Goal: Task Accomplishment & Management: Use online tool/utility

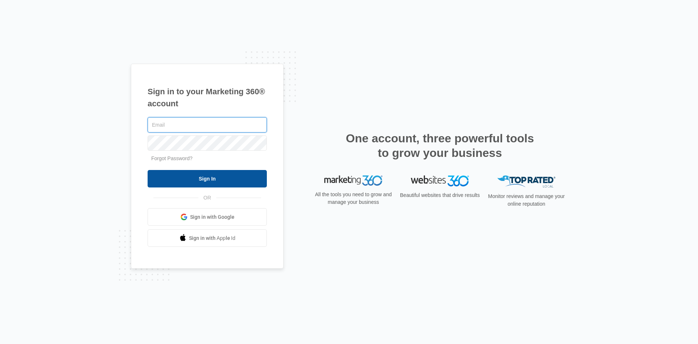
type input "[EMAIL_ADDRESS][DOMAIN_NAME]"
click at [203, 175] on input "Sign In" at bounding box center [207, 178] width 119 height 17
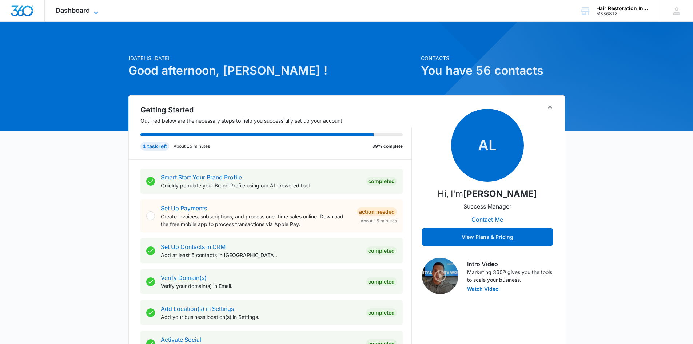
click at [98, 9] on icon at bounding box center [96, 12] width 9 height 9
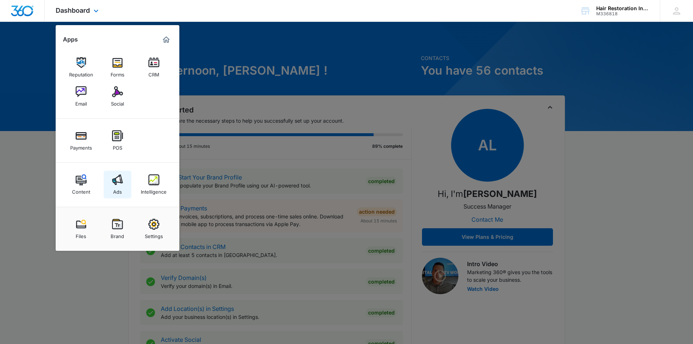
click at [123, 188] on link "Ads" at bounding box center [118, 185] width 28 height 28
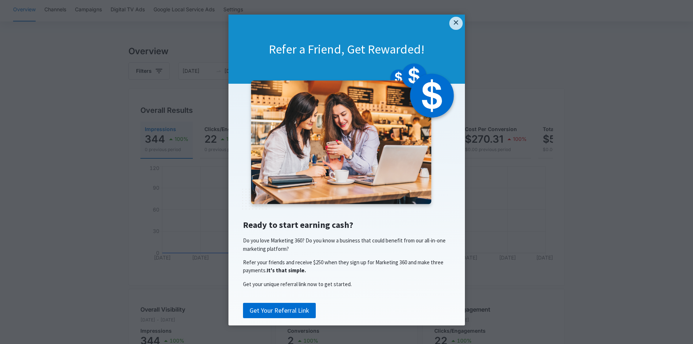
scroll to position [36, 0]
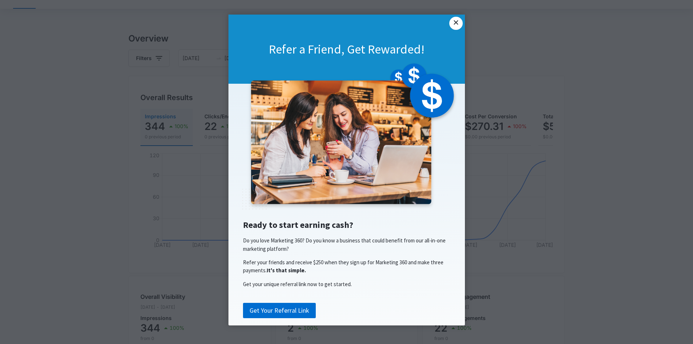
click at [453, 24] on link "×" at bounding box center [455, 23] width 13 height 13
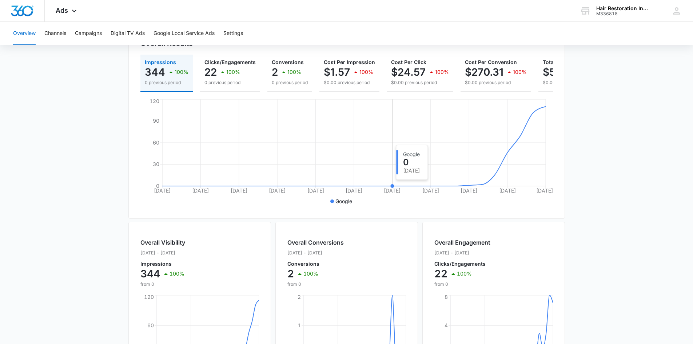
scroll to position [0, 0]
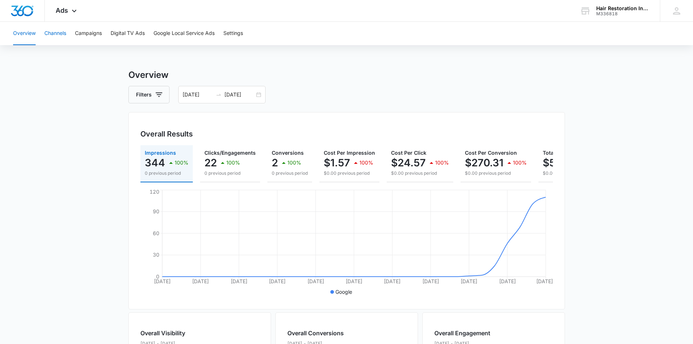
click at [56, 33] on button "Channels" at bounding box center [55, 33] width 22 height 23
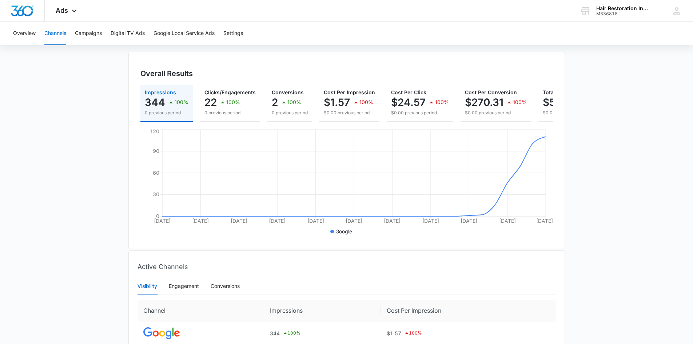
scroll to position [73, 0]
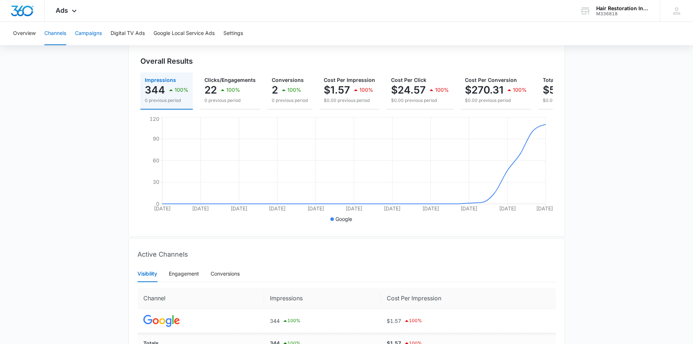
click at [84, 36] on button "Campaigns" at bounding box center [88, 33] width 27 height 23
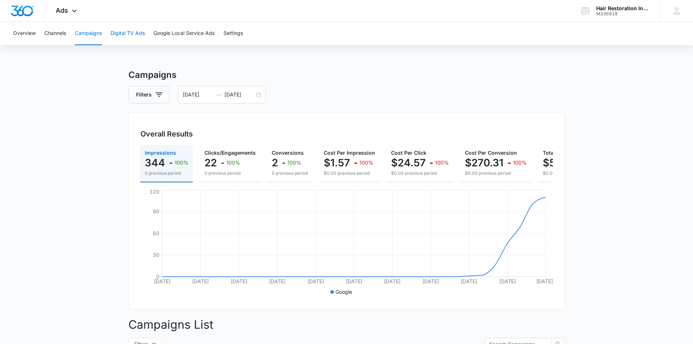
click at [128, 37] on button "Digital TV Ads" at bounding box center [128, 33] width 34 height 23
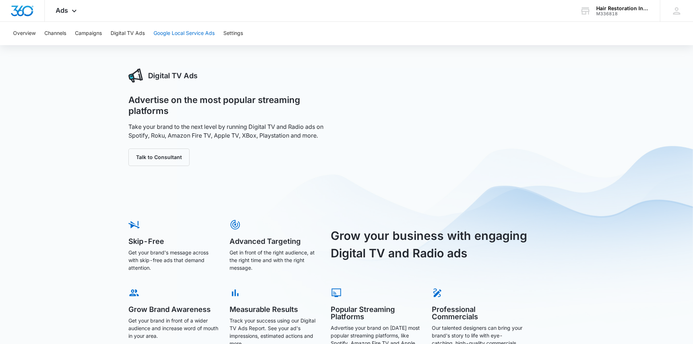
click at [177, 34] on button "Google Local Service Ads" at bounding box center [183, 33] width 61 height 23
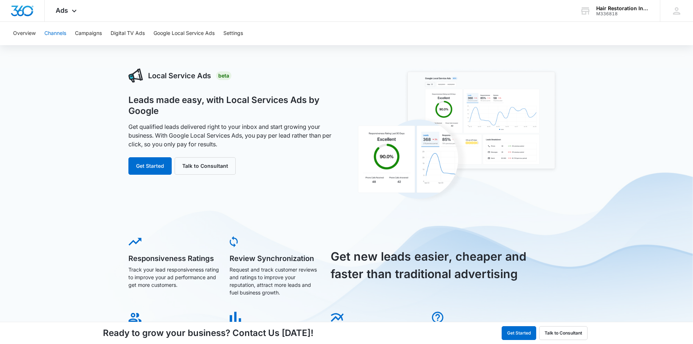
click at [63, 36] on button "Channels" at bounding box center [55, 33] width 22 height 23
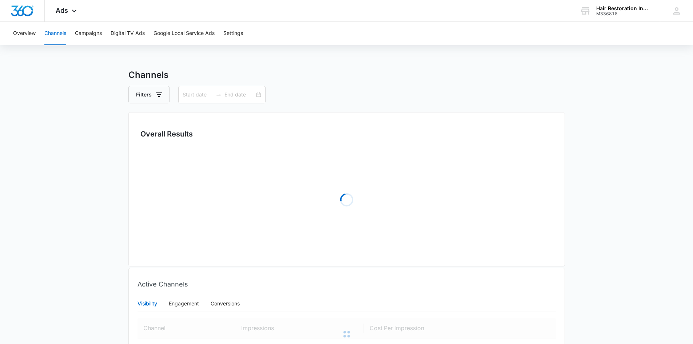
type input "[DATE]"
click at [87, 30] on button "Campaigns" at bounding box center [88, 33] width 27 height 23
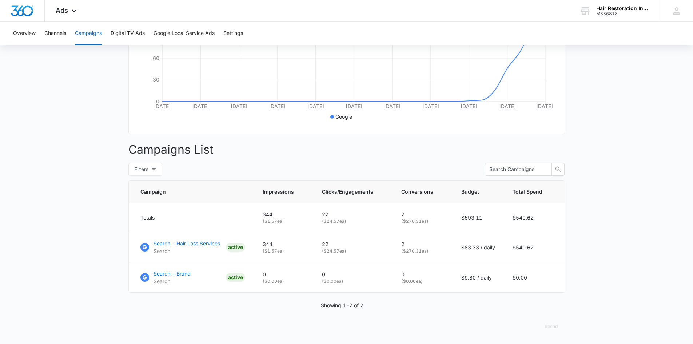
scroll to position [180, 0]
click at [203, 245] on p "Search - Hair Loss Services" at bounding box center [186, 243] width 67 height 8
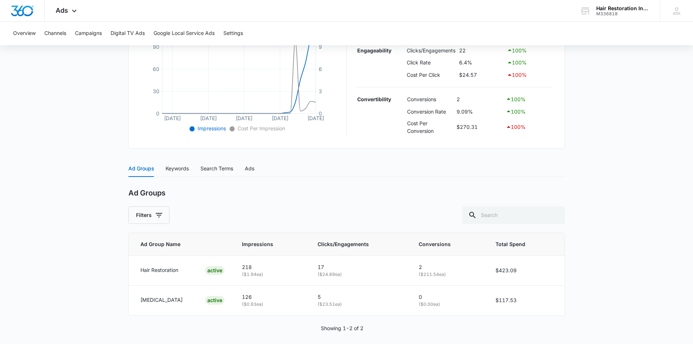
scroll to position [193, 0]
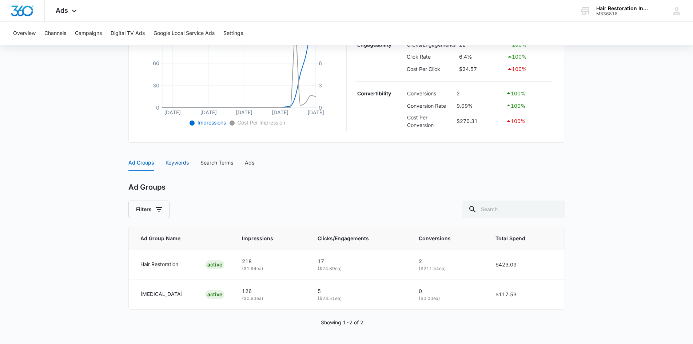
click at [183, 165] on div "Keywords" at bounding box center [176, 163] width 23 height 8
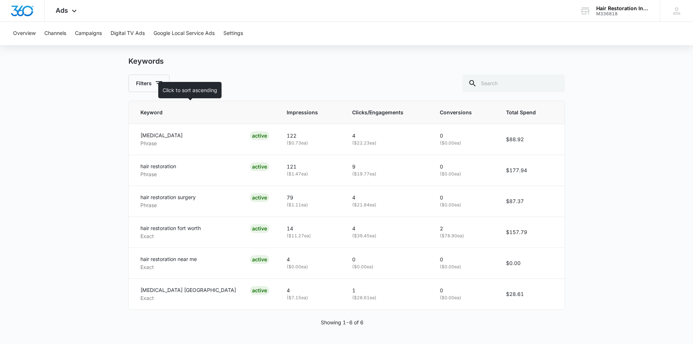
scroll to position [283, 0]
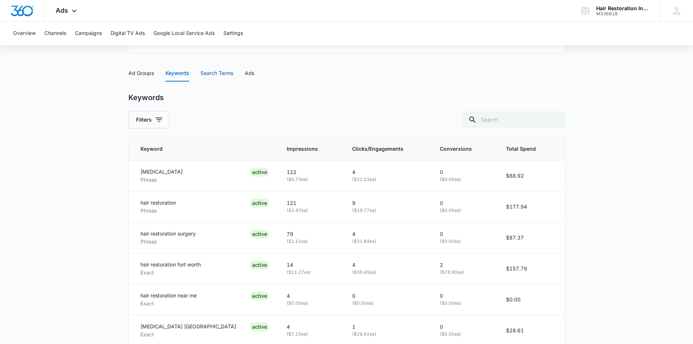
click at [216, 75] on div "Search Terms" at bounding box center [216, 73] width 33 height 8
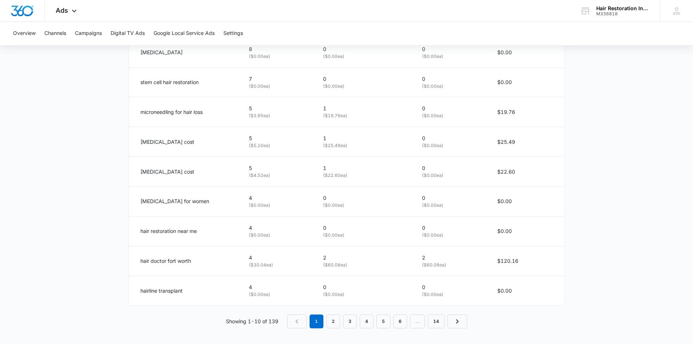
scroll to position [437, 0]
click at [335, 321] on link "2" at bounding box center [333, 319] width 14 height 14
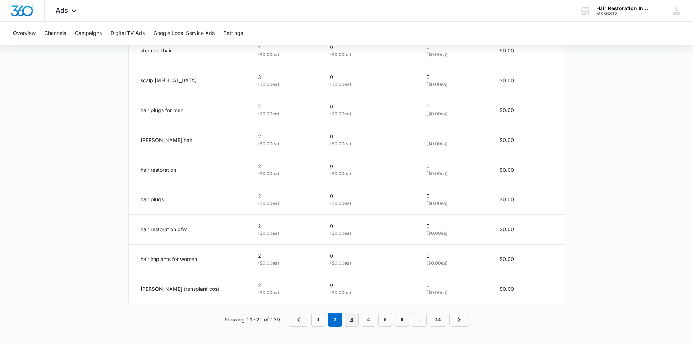
click at [352, 321] on link "3" at bounding box center [352, 319] width 14 height 14
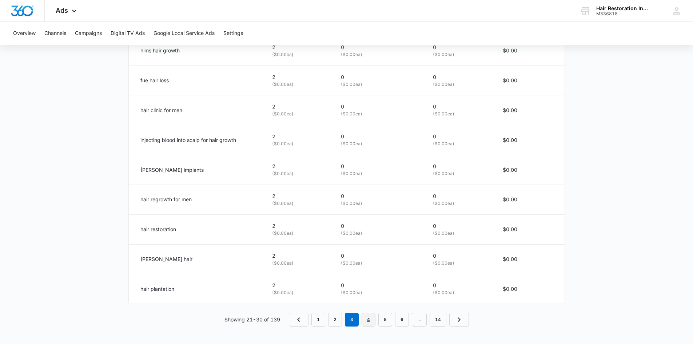
click at [369, 322] on link "4" at bounding box center [368, 319] width 14 height 14
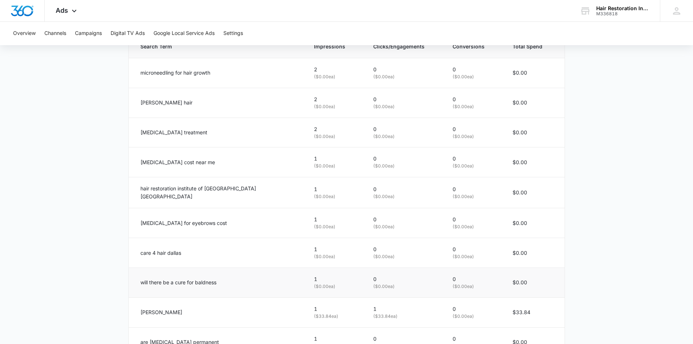
scroll to position [438, 0]
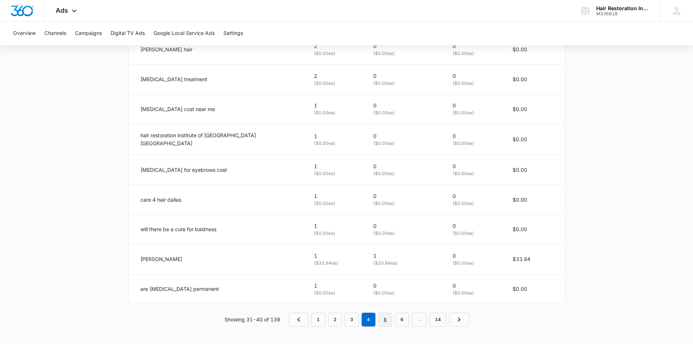
click at [384, 320] on link "5" at bounding box center [385, 319] width 14 height 14
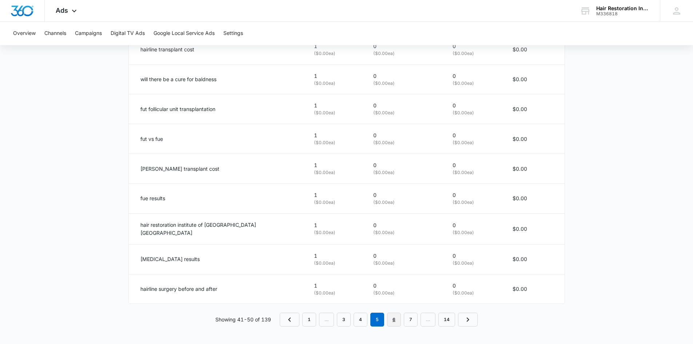
click at [396, 319] on link "6" at bounding box center [394, 319] width 14 height 14
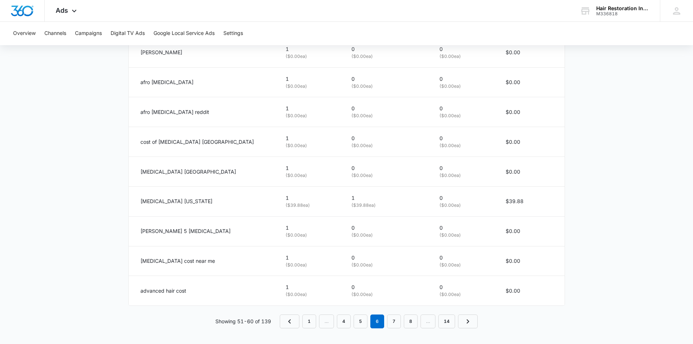
scroll to position [437, 0]
click at [394, 320] on link "7" at bounding box center [394, 319] width 14 height 14
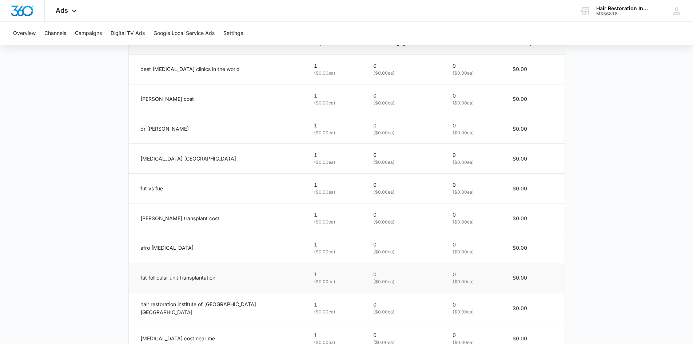
scroll to position [438, 0]
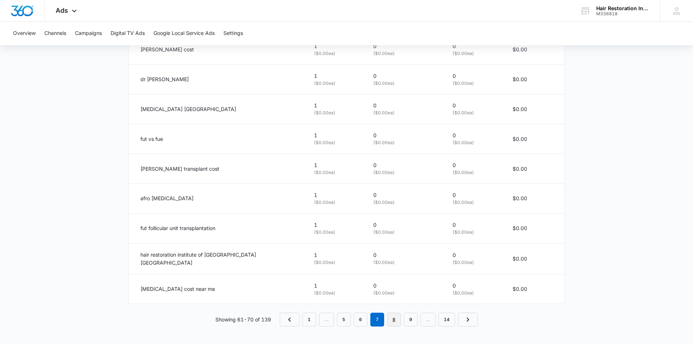
click at [396, 320] on link "8" at bounding box center [394, 319] width 14 height 14
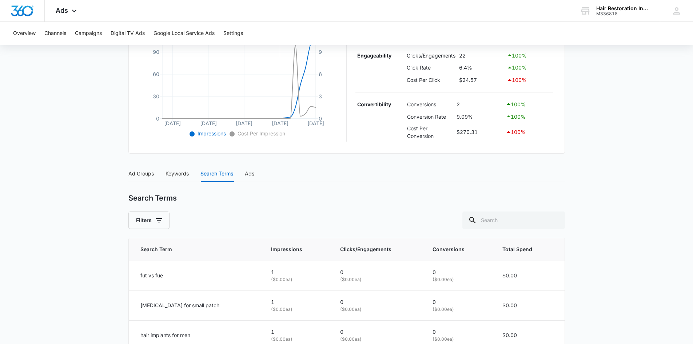
scroll to position [437, 0]
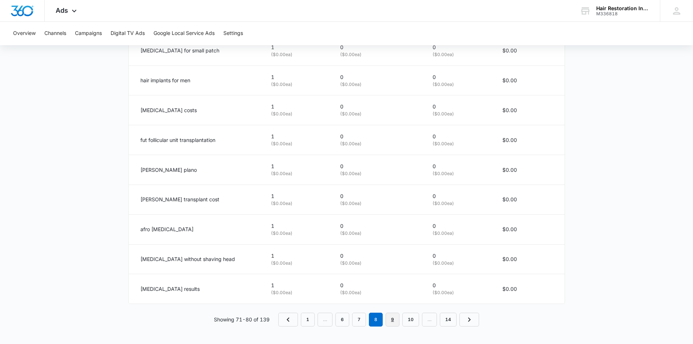
click at [399, 323] on link "9" at bounding box center [392, 319] width 14 height 14
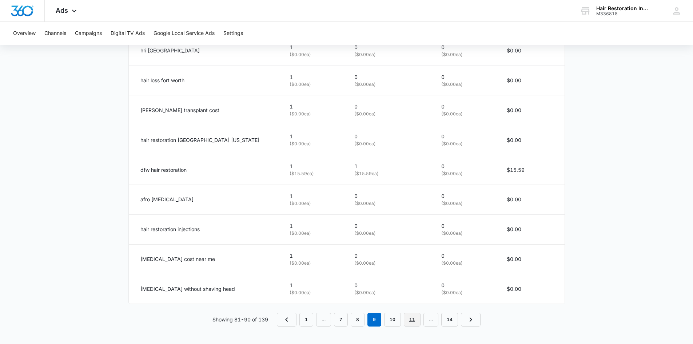
click at [414, 317] on link "11" at bounding box center [412, 319] width 17 height 14
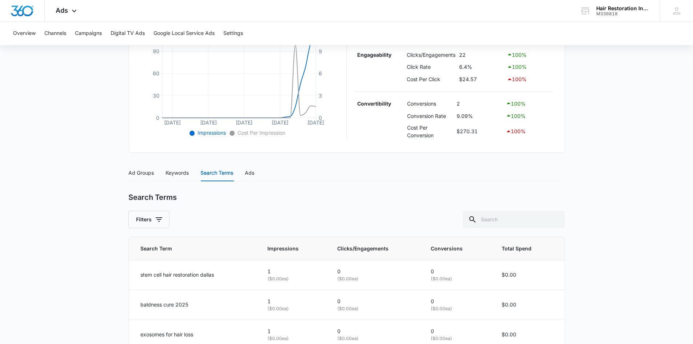
scroll to position [183, 0]
click at [179, 178] on div "Keywords" at bounding box center [176, 173] width 23 height 17
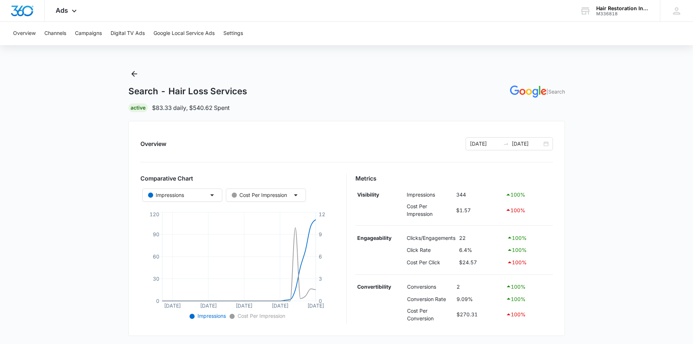
scroll to position [0, 0]
